Goal: Task Accomplishment & Management: Use online tool/utility

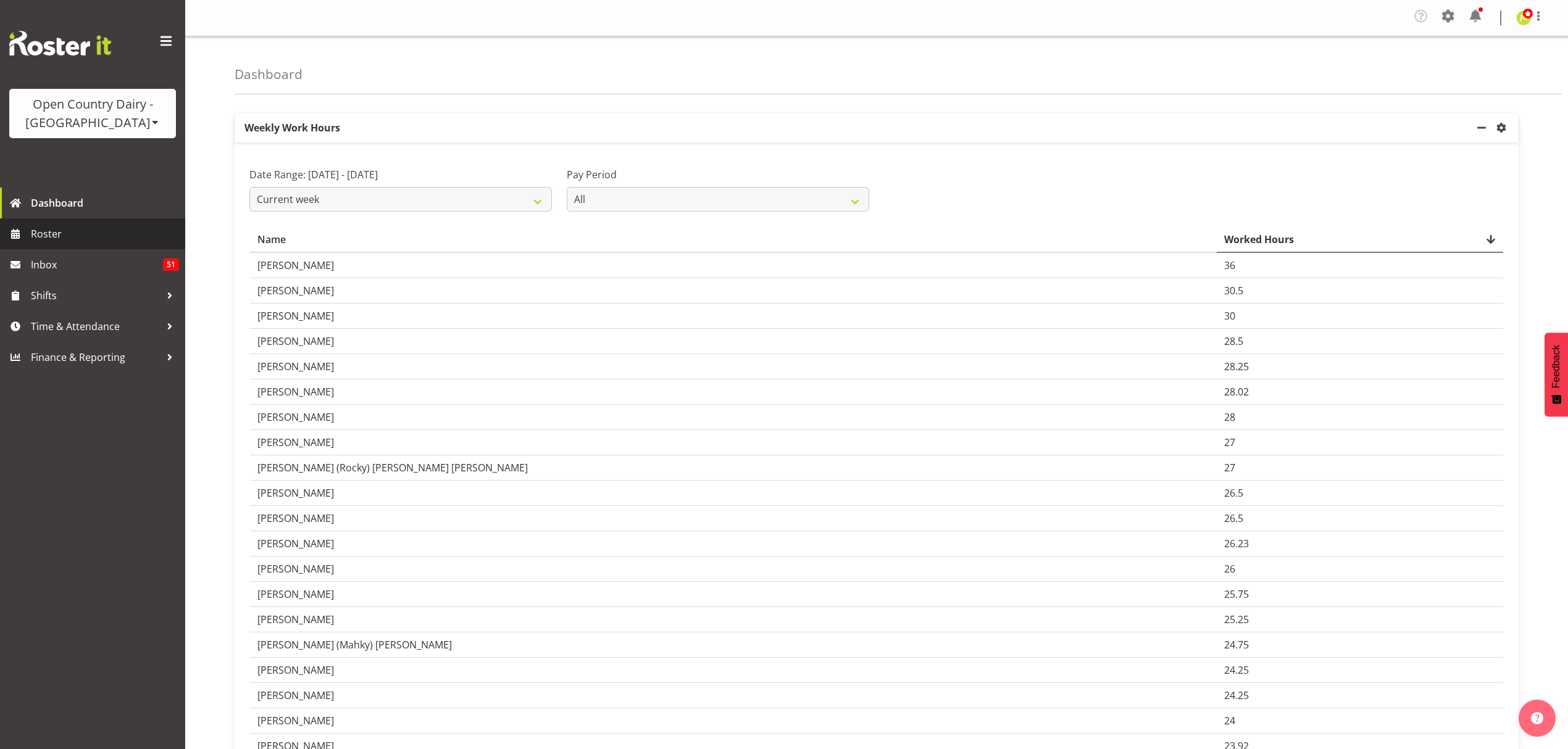
click at [76, 231] on span "Roster" at bounding box center [105, 234] width 148 height 18
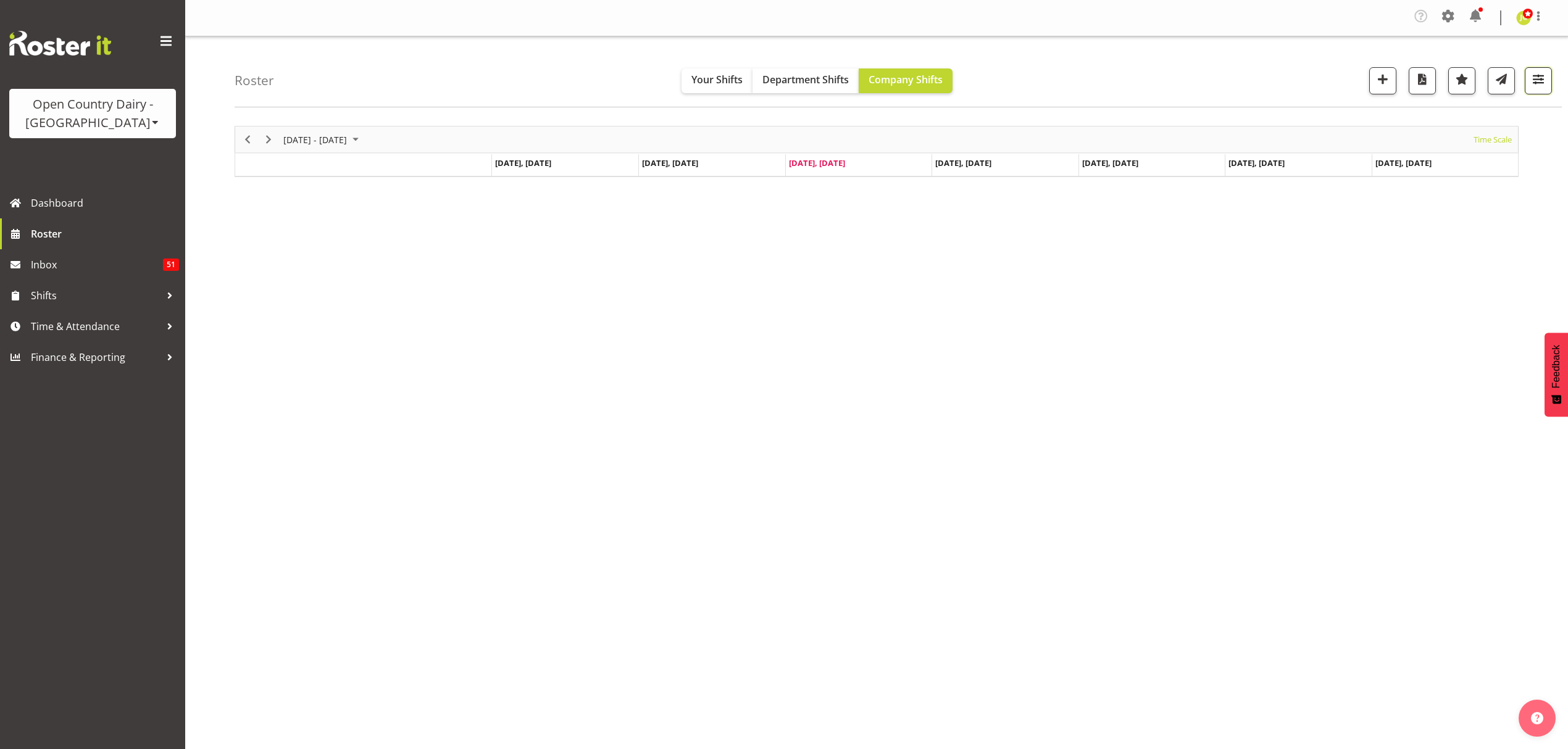
click at [1534, 92] on button "button" at bounding box center [1539, 81] width 27 height 27
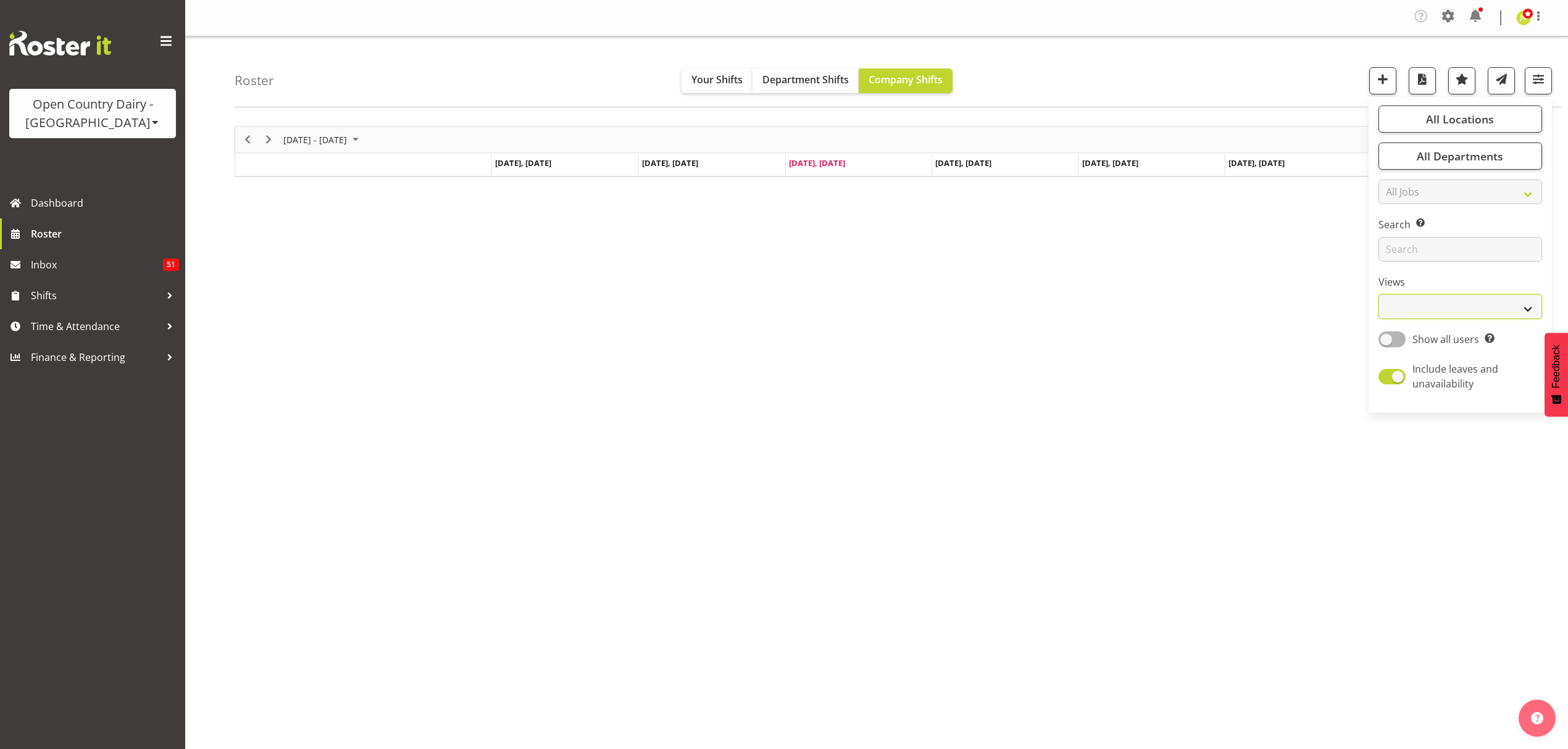
click at [1470, 315] on select "Staff Role Shift - Horizontal Shift - Vertical Staff - Location" at bounding box center [1460, 307] width 164 height 25
select select "shift"
click at [1378, 294] on select "Staff Role Shift - Horizontal Shift - Vertical Staff - Location" at bounding box center [1460, 307] width 164 height 25
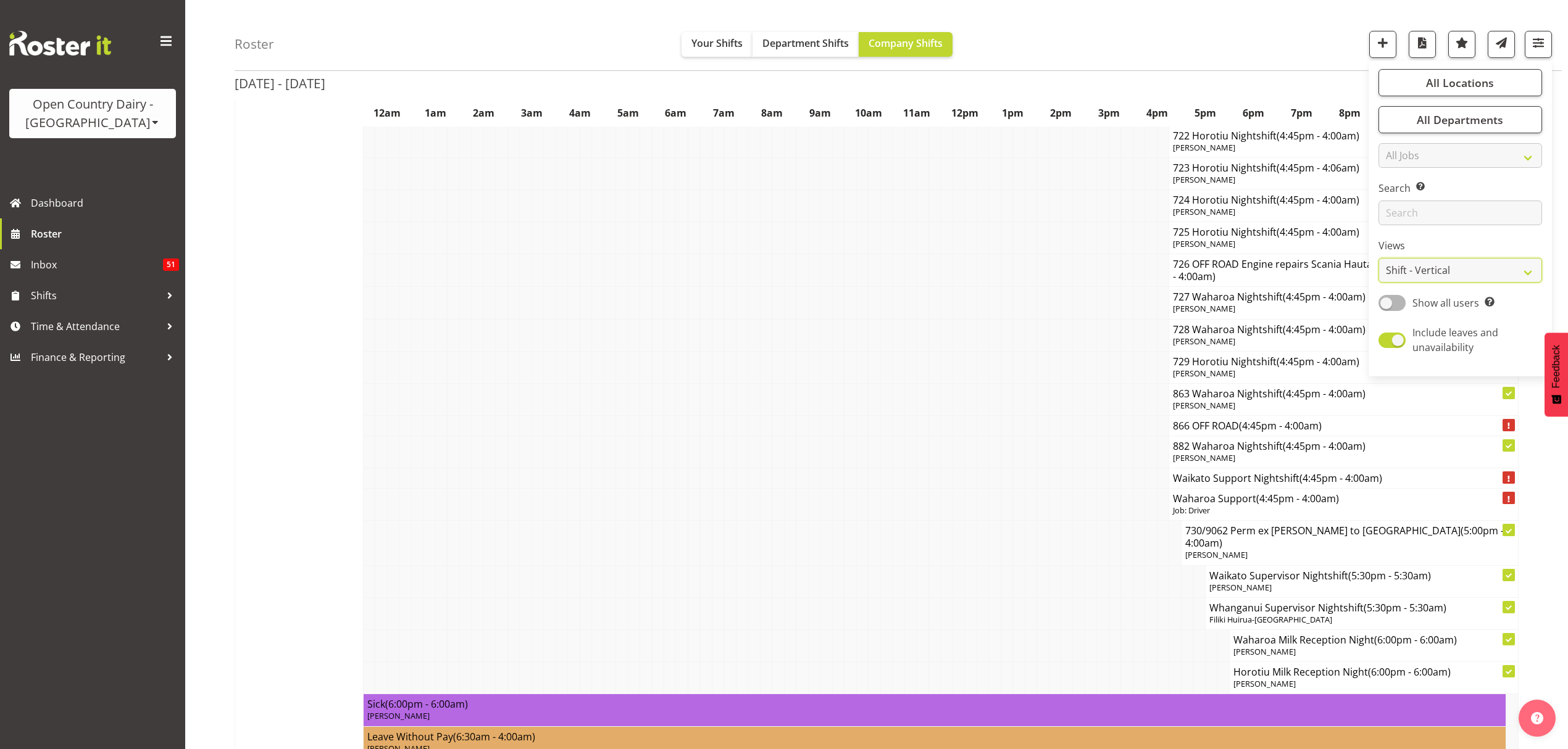
scroll to position [4854, 0]
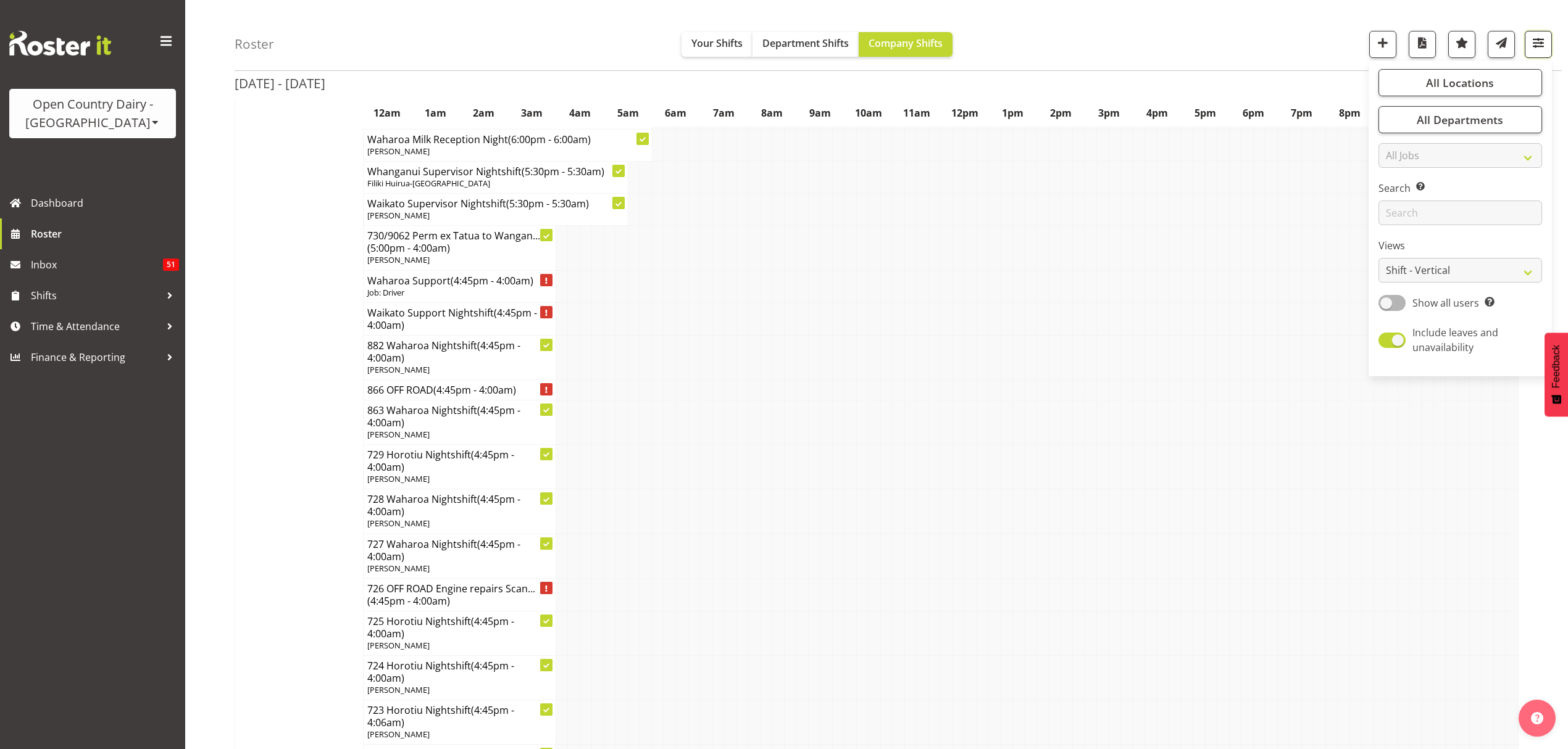
click at [1531, 37] on span "button" at bounding box center [1539, 43] width 16 height 16
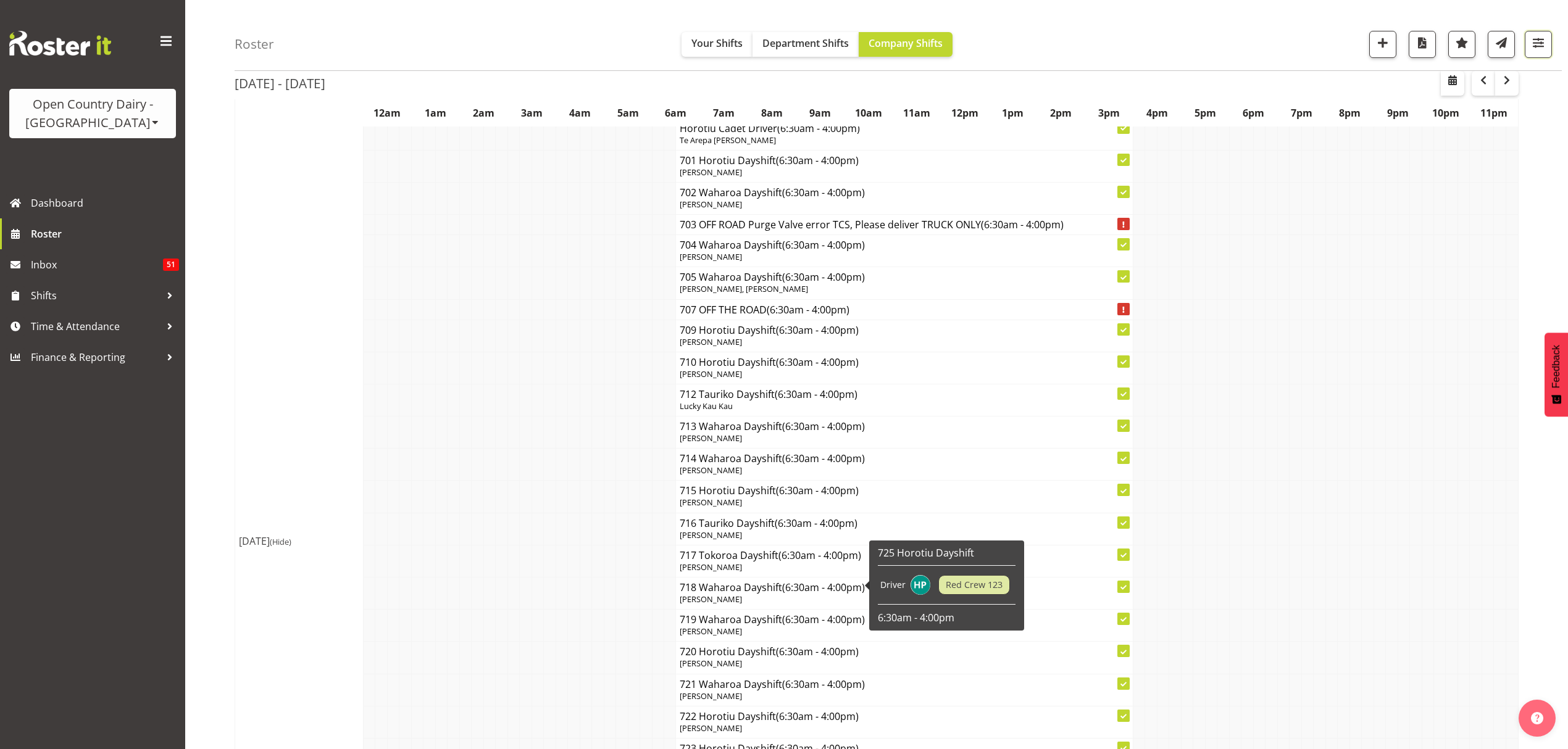
scroll to position [6648, 0]
